Goal: Information Seeking & Learning: Learn about a topic

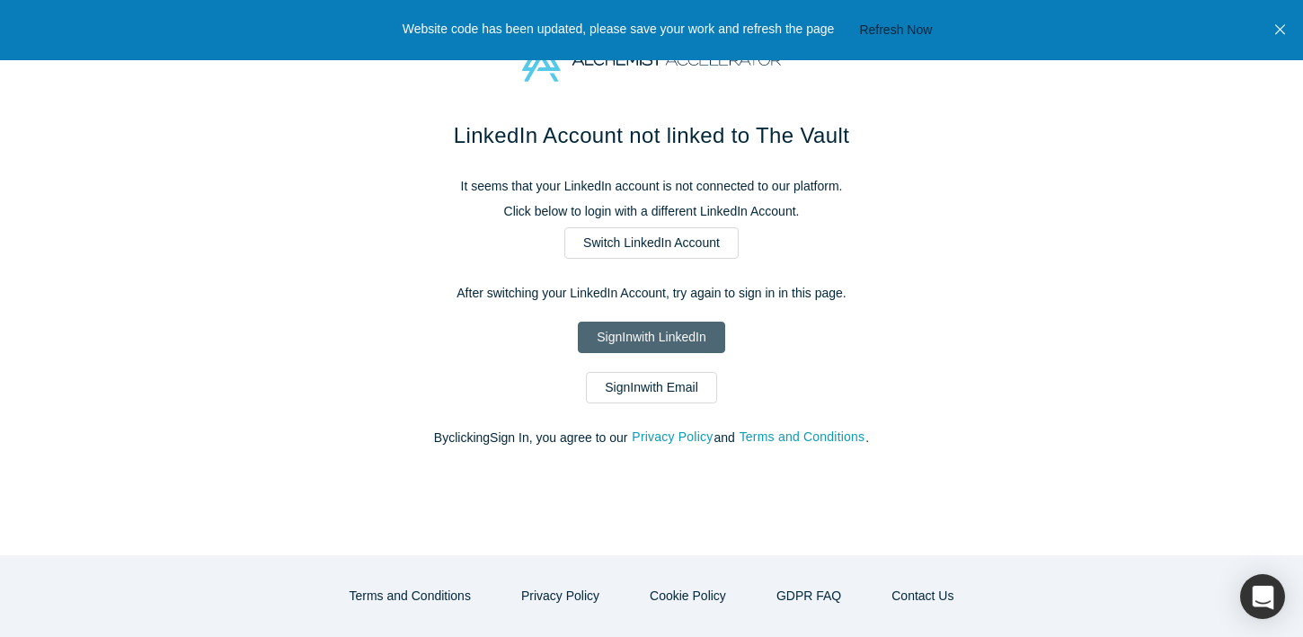
click at [685, 337] on link "Sign In with LinkedIn" at bounding box center [651, 337] width 146 height 31
